Goal: Find contact information: Find contact information

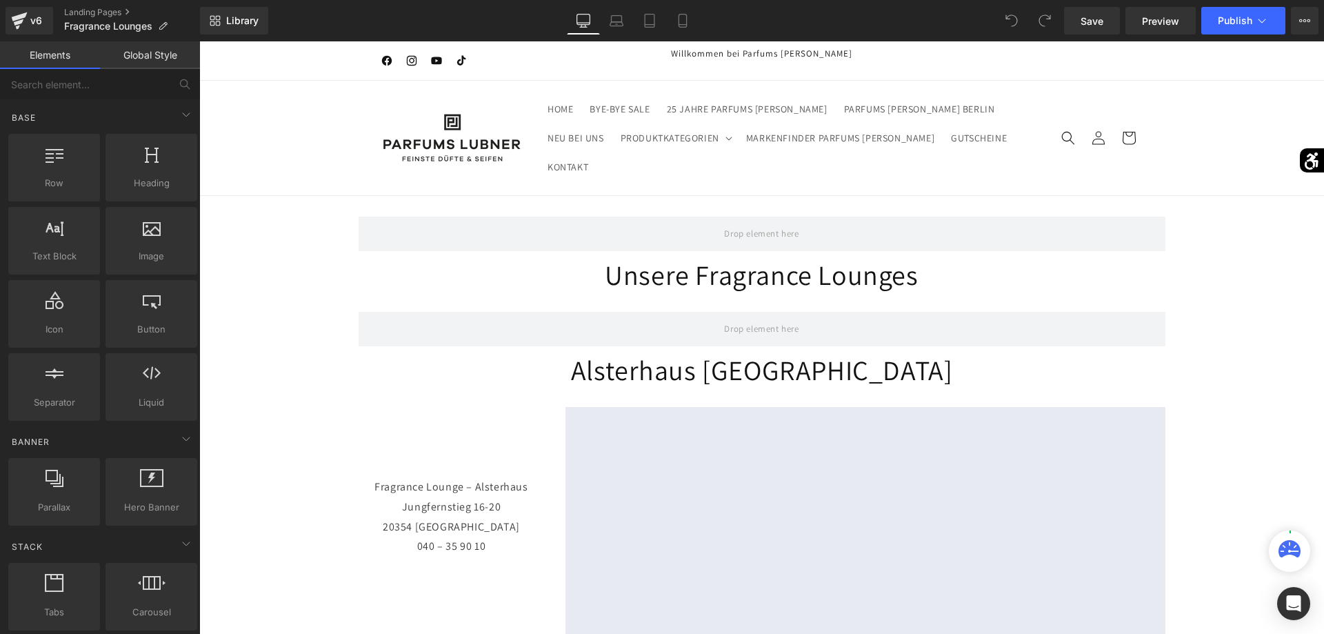
scroll to position [211, 0]
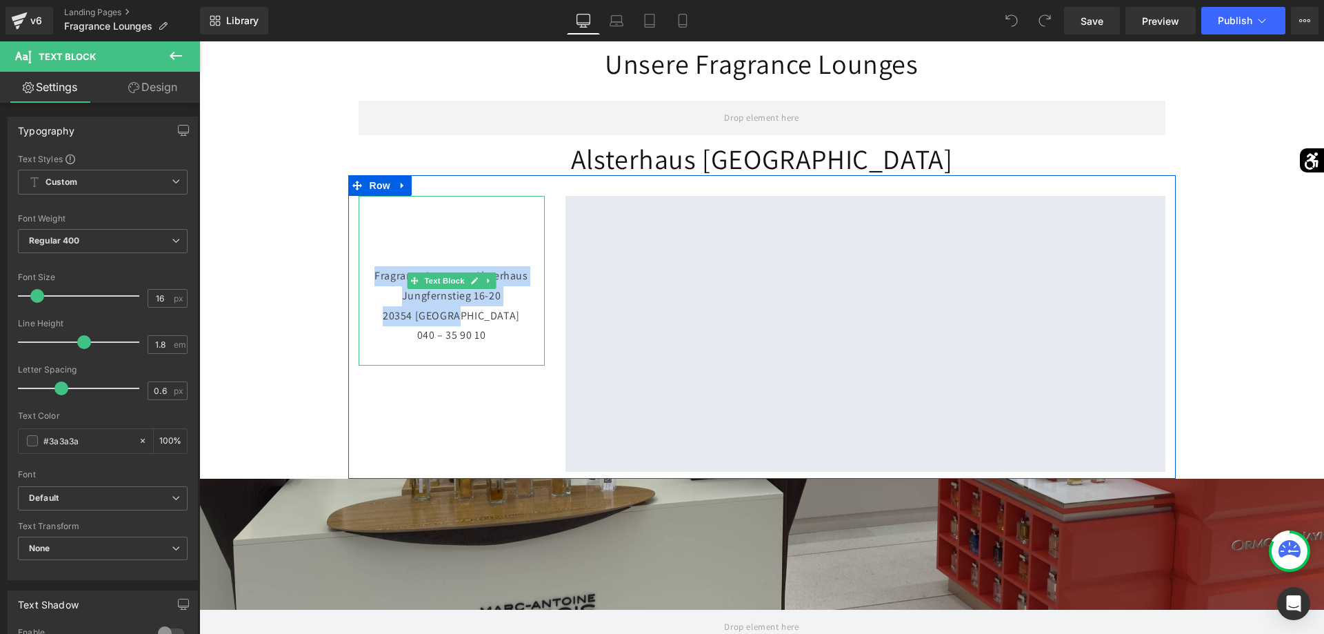
drag, startPoint x: 368, startPoint y: 270, endPoint x: 494, endPoint y: 313, distance: 132.6
click at [494, 313] on p "Fragrance Lounge – Alsterhaus [STREET_ADDRESS] 040 – 35 90 10" at bounding box center [452, 315] width 186 height 99
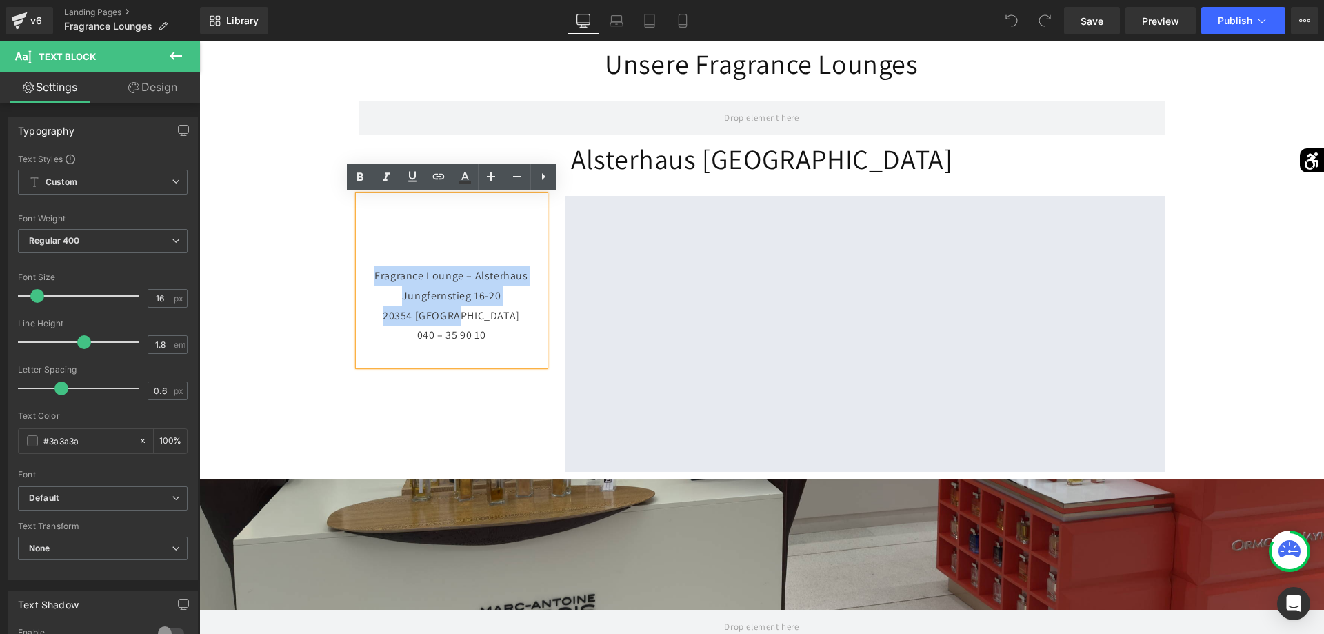
copy p "Fragrance Lounge – Alsterhaus [STREET_ADDRESS]"
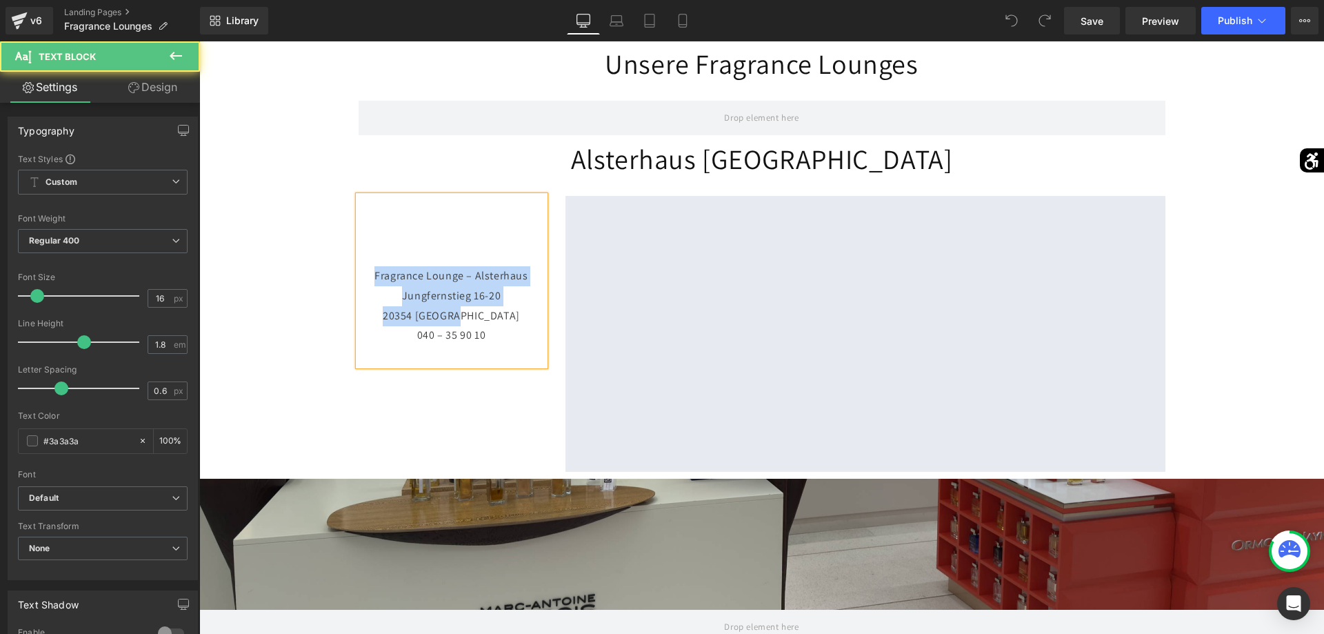
click at [394, 275] on p "Fragrance Lounge – Alsterhaus [STREET_ADDRESS] 040 – 35 90 10" at bounding box center [452, 315] width 186 height 99
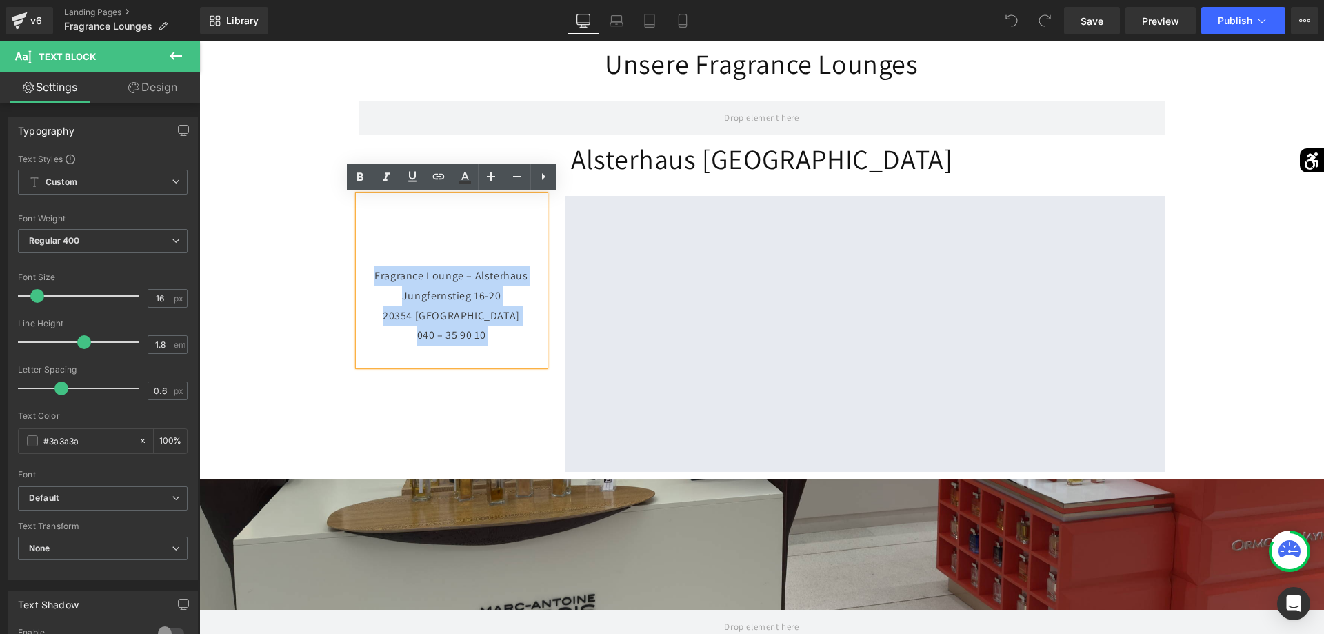
drag, startPoint x: 368, startPoint y: 272, endPoint x: 509, endPoint y: 348, distance: 159.9
click at [509, 348] on p "Fragrance Lounge – Alsterhaus [STREET_ADDRESS] 040 – 35 90 10" at bounding box center [452, 315] width 186 height 99
copy p "Fragrance Lounge – Alsterhaus [STREET_ADDRESS] 040 – 35 90 10"
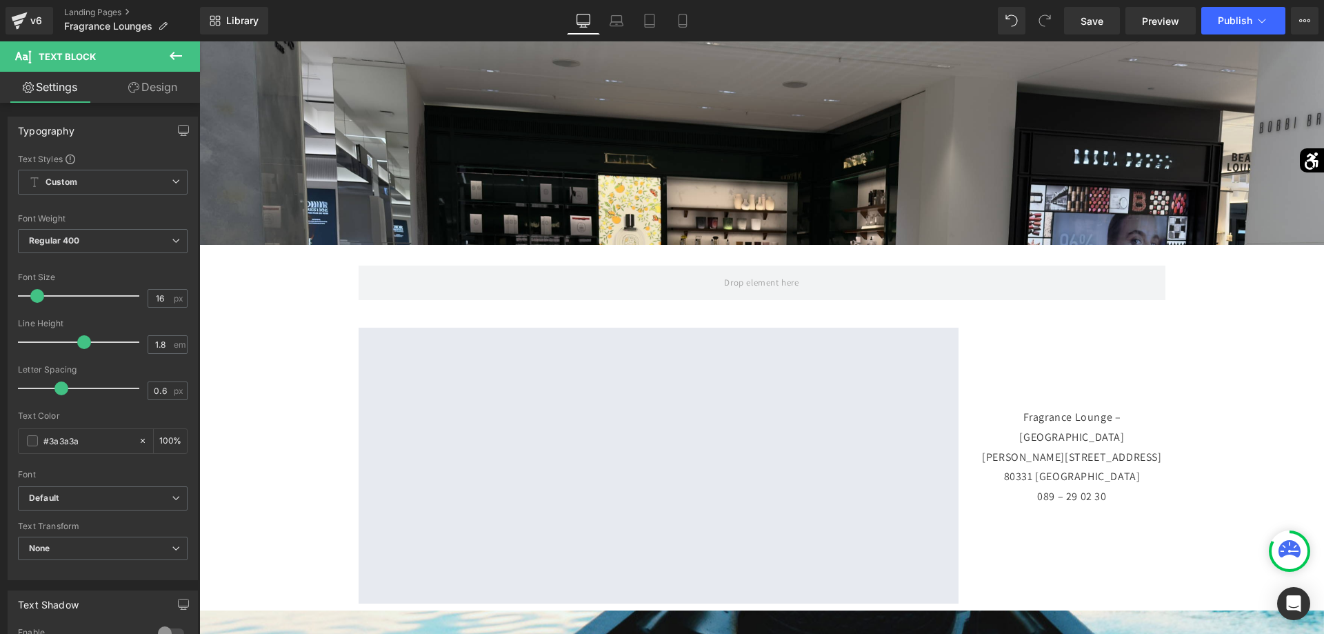
scroll to position [1055, 0]
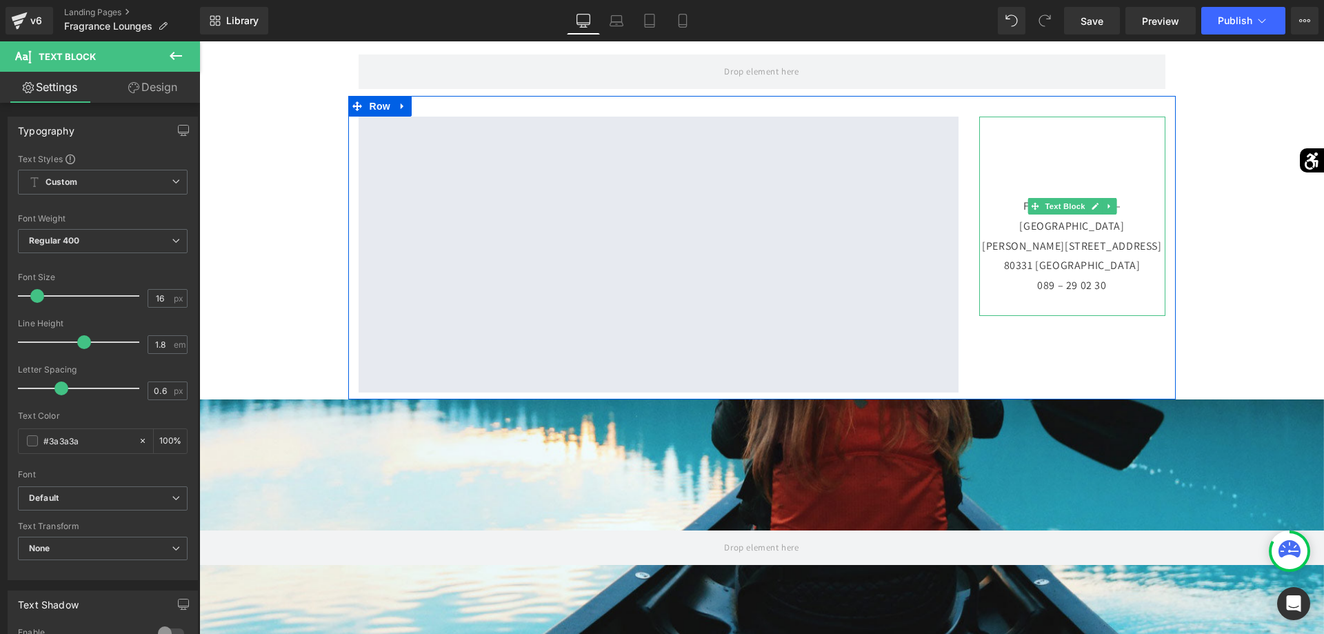
click at [1098, 257] on p "Fragrance Lounge – [STREET_ADDRESS][PERSON_NAME] 089 – 29 02 30" at bounding box center [1072, 256] width 186 height 119
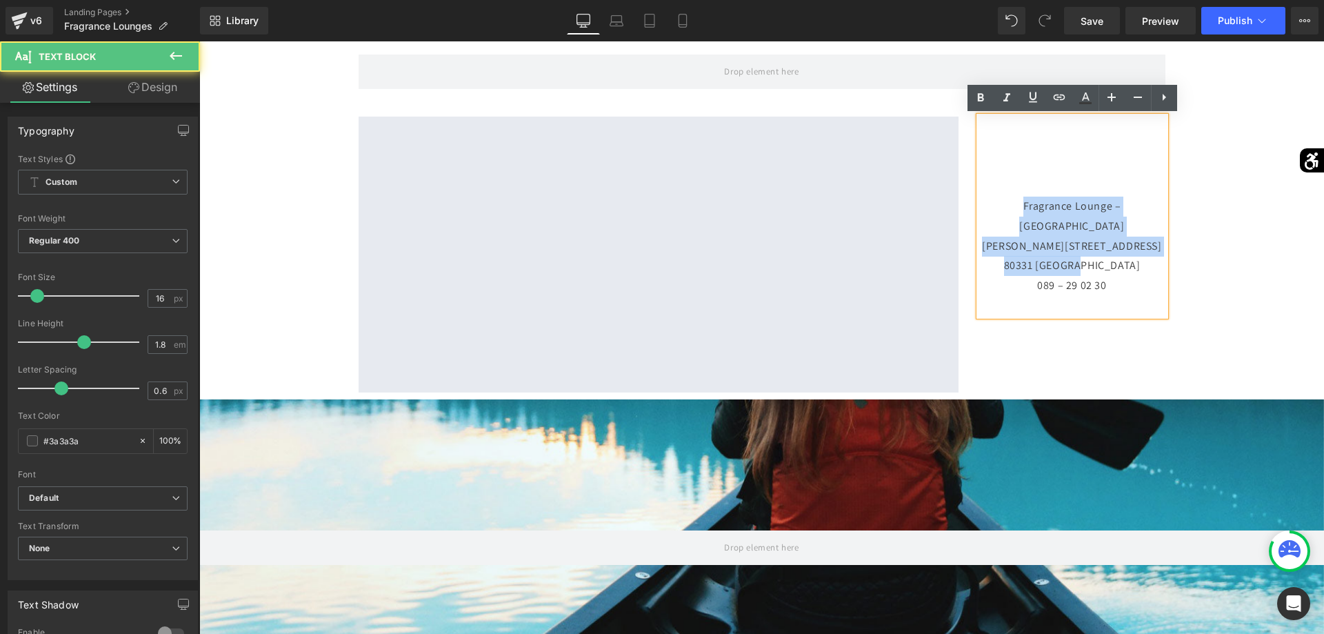
drag, startPoint x: 1116, startPoint y: 246, endPoint x: 968, endPoint y: 206, distance: 152.7
click at [968, 206] on div "Google Maps Fragrance Lounge – Oberpollinger [PERSON_NAME][STREET_ADDRESS] 089 …" at bounding box center [762, 247] width 828 height 303
copy p "Fragrance Lounge – Oberpollinger [PERSON_NAME][STREET_ADDRESS]"
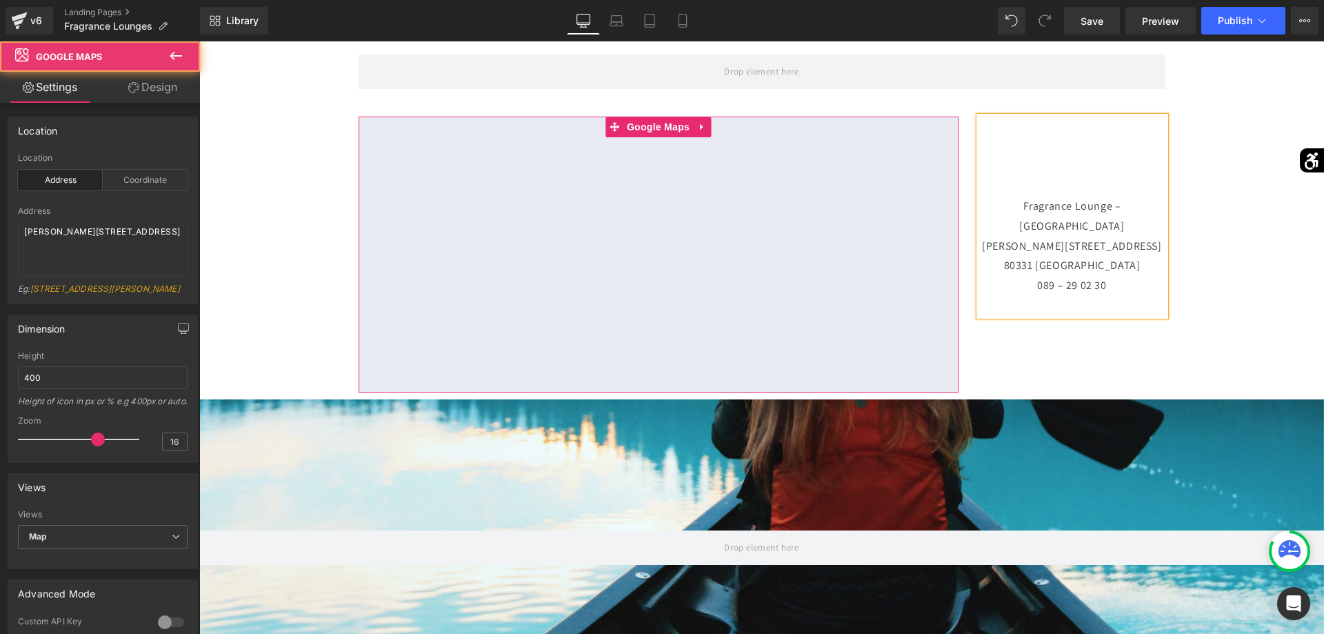
click at [941, 334] on div at bounding box center [659, 255] width 600 height 276
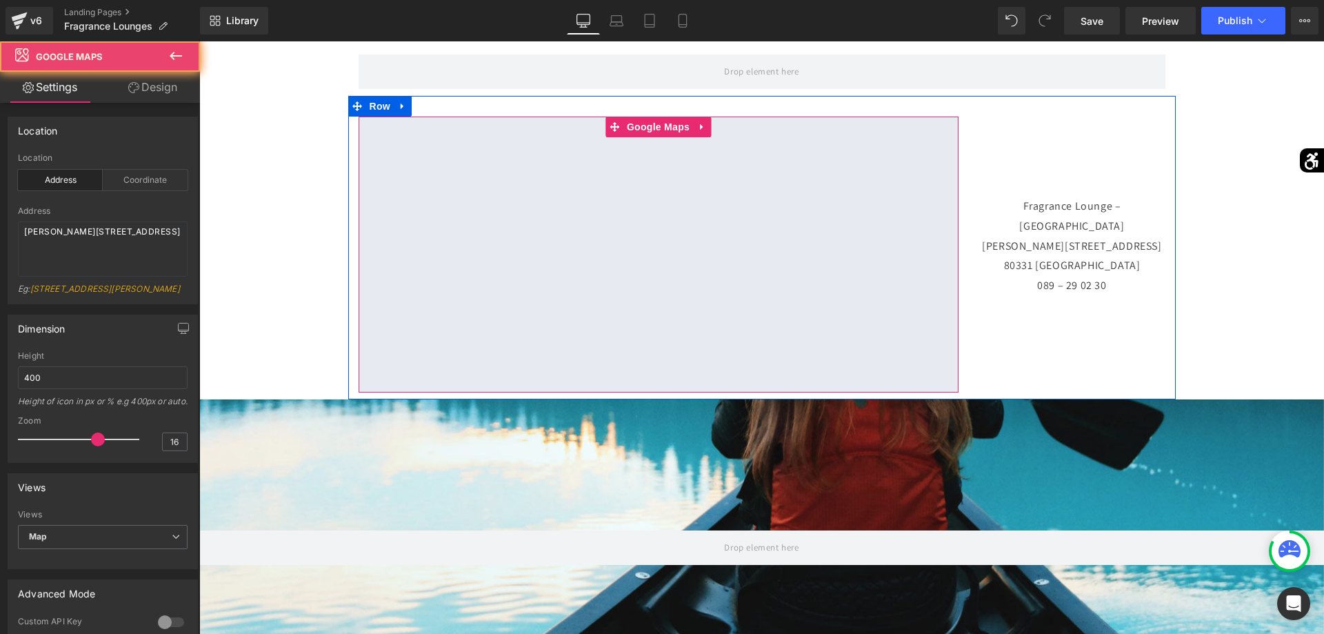
click at [941, 334] on div at bounding box center [659, 255] width 600 height 276
click at [934, 339] on div at bounding box center [659, 255] width 600 height 276
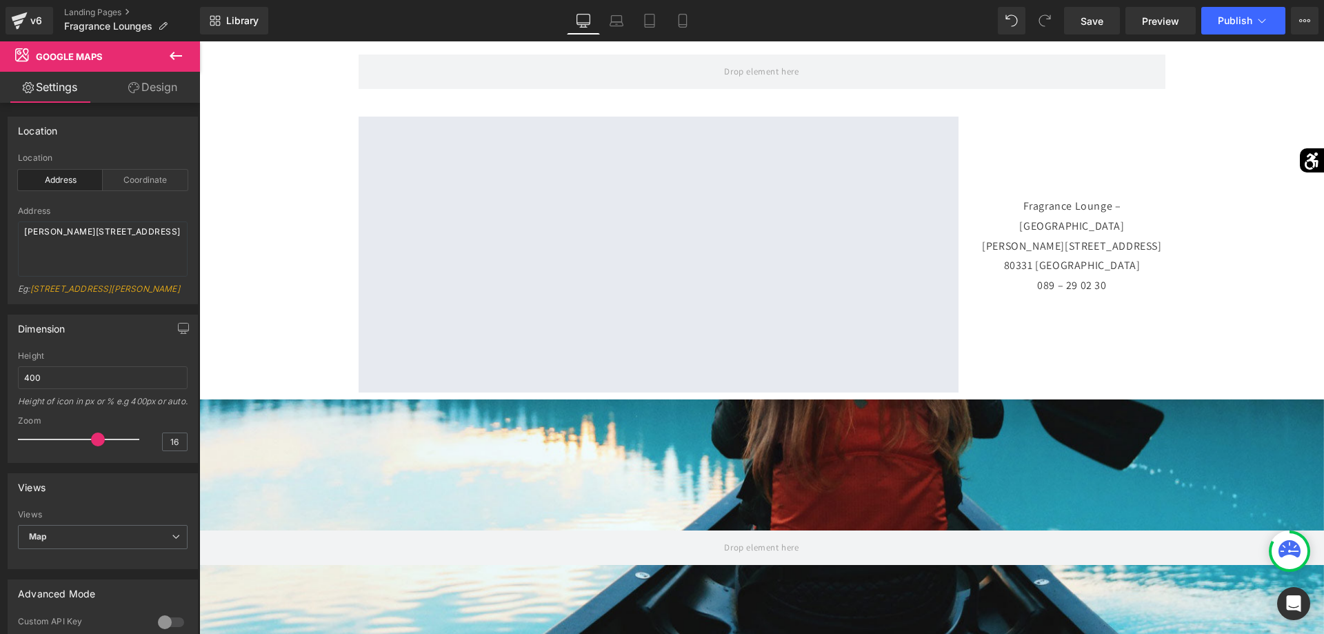
click at [175, 61] on icon at bounding box center [176, 56] width 17 height 17
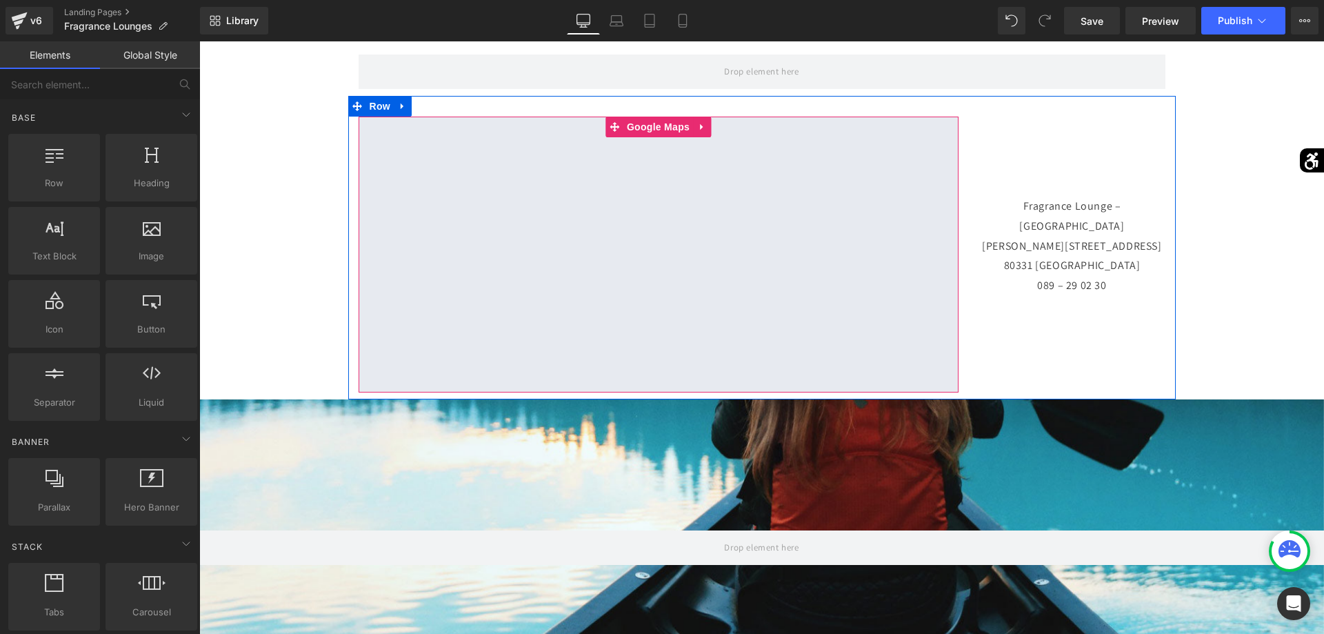
click at [946, 330] on div at bounding box center [659, 255] width 600 height 276
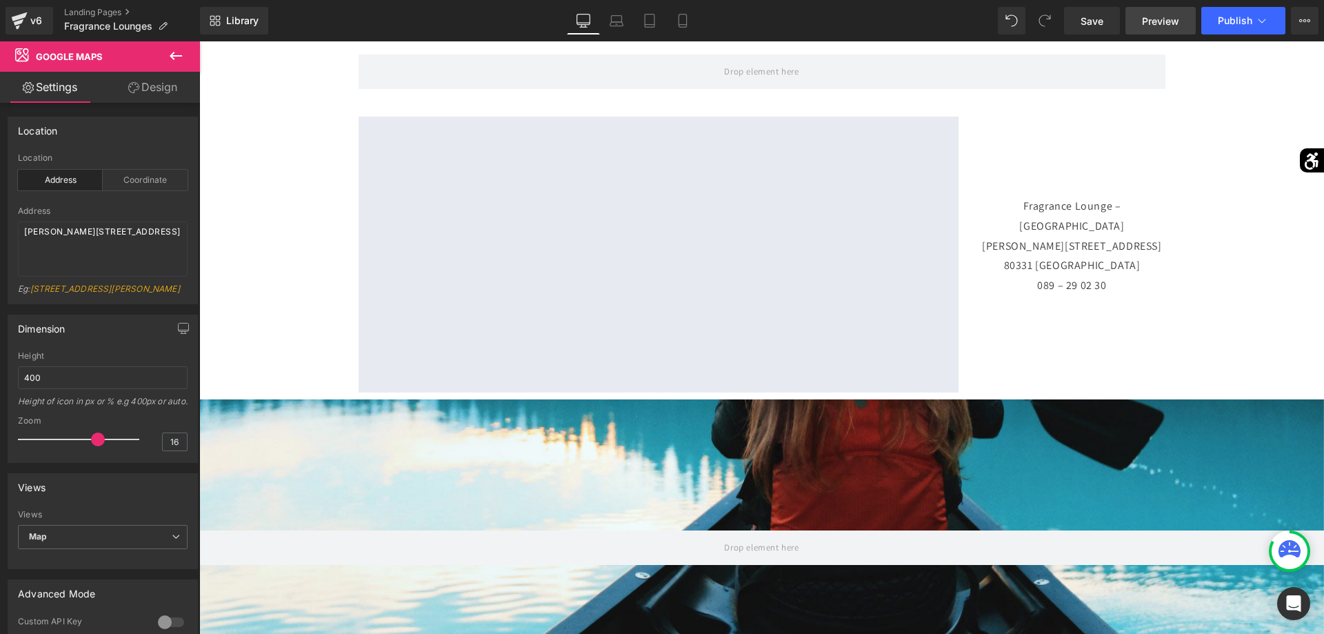
click at [1167, 17] on span "Preview" at bounding box center [1160, 21] width 37 height 14
